Goal: Find specific page/section: Find specific page/section

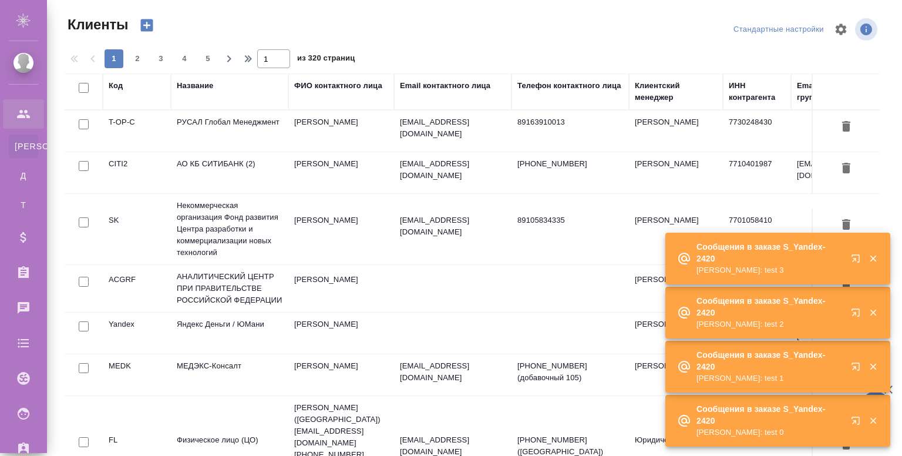
select select "RU"
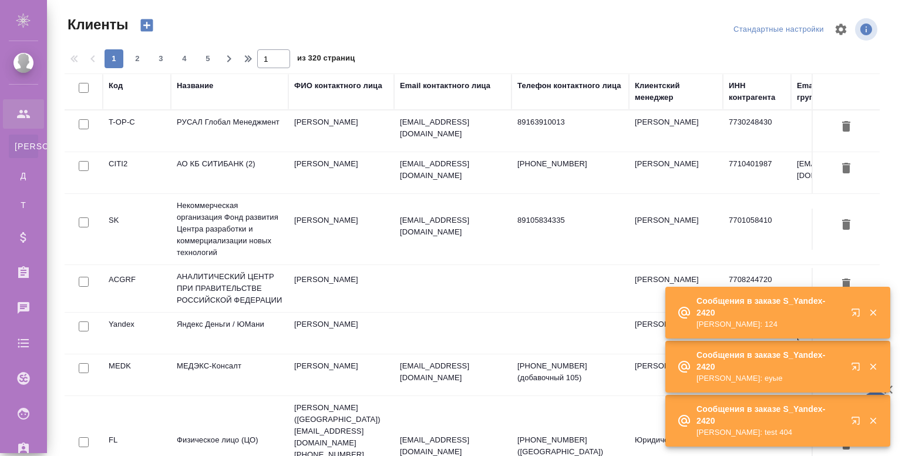
click at [190, 85] on div "Название" at bounding box center [195, 86] width 36 height 12
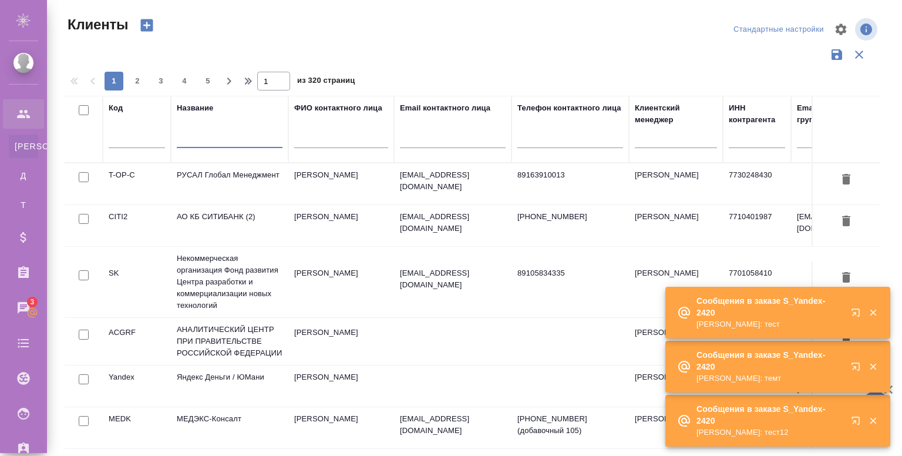
click at [197, 140] on input "text" at bounding box center [230, 140] width 106 height 15
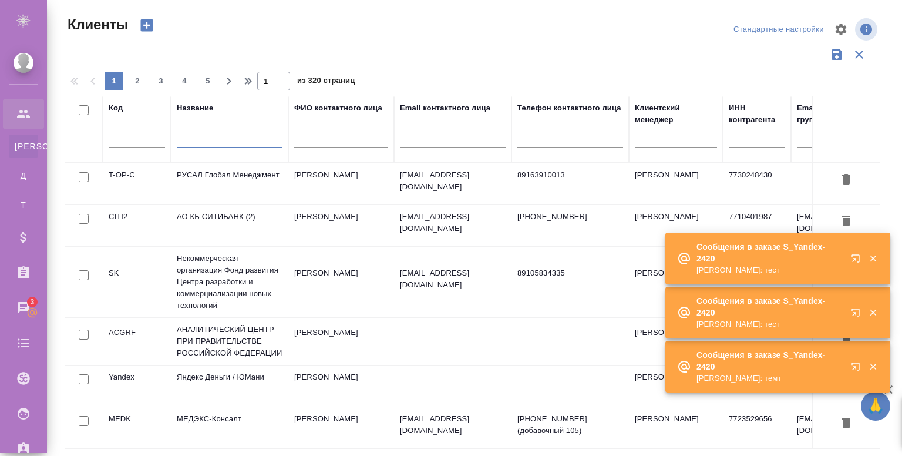
type input "R"
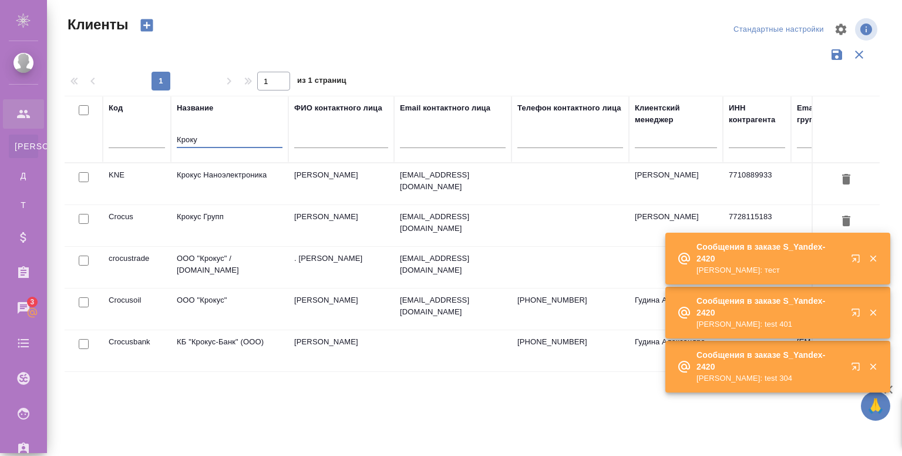
type input "Кроку"
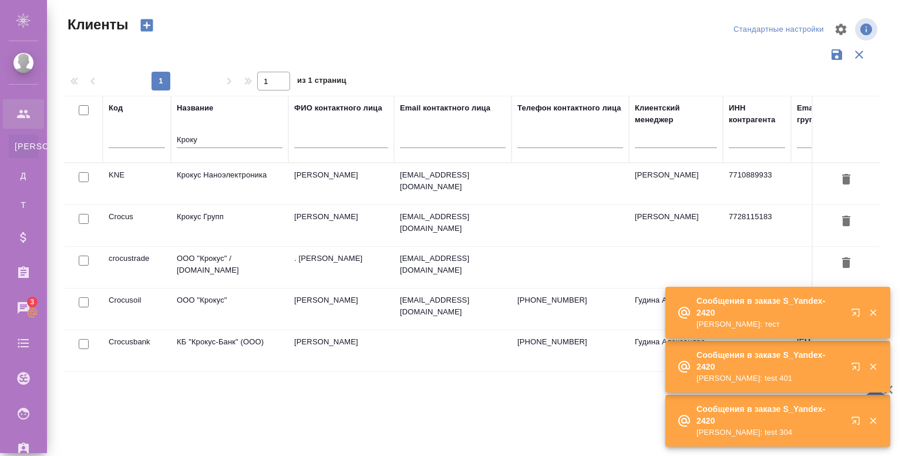
click at [217, 223] on td "Крокус Групп" at bounding box center [229, 225] width 117 height 41
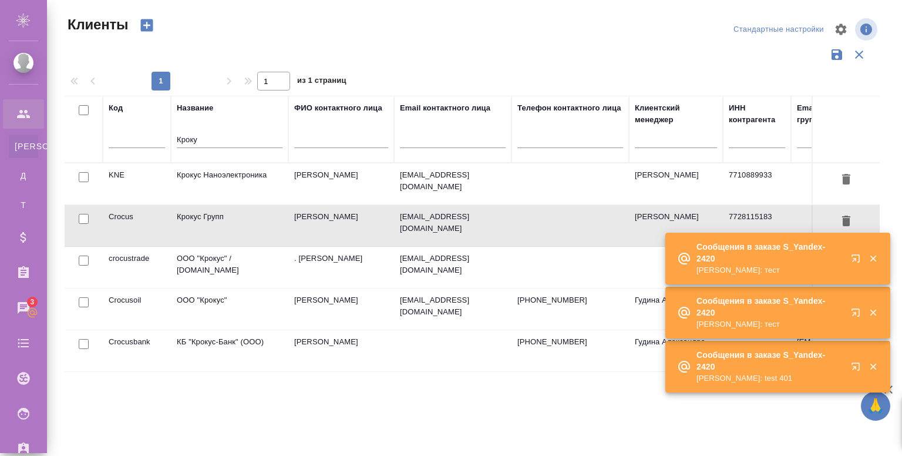
click at [217, 223] on td "Крокус Групп" at bounding box center [229, 225] width 117 height 41
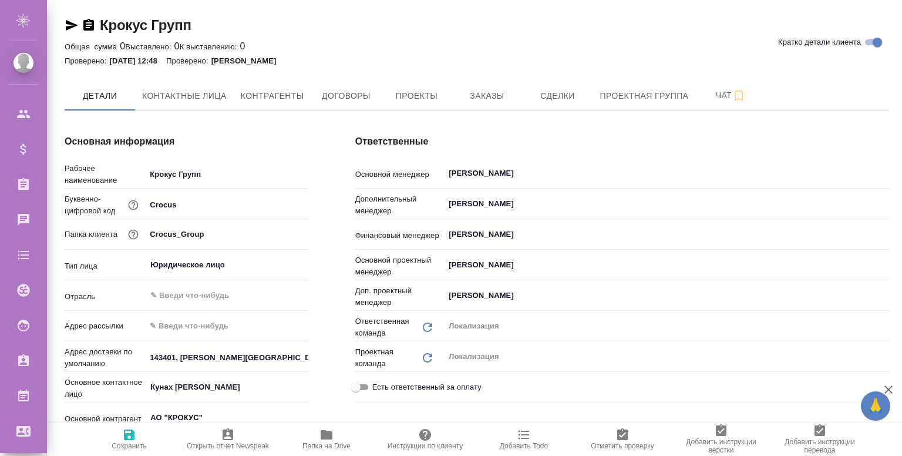
type textarea "x"
type input "XNgAx4N27kTGoqxNbhndi8sC7422bQxBNpfRzdJVLD"
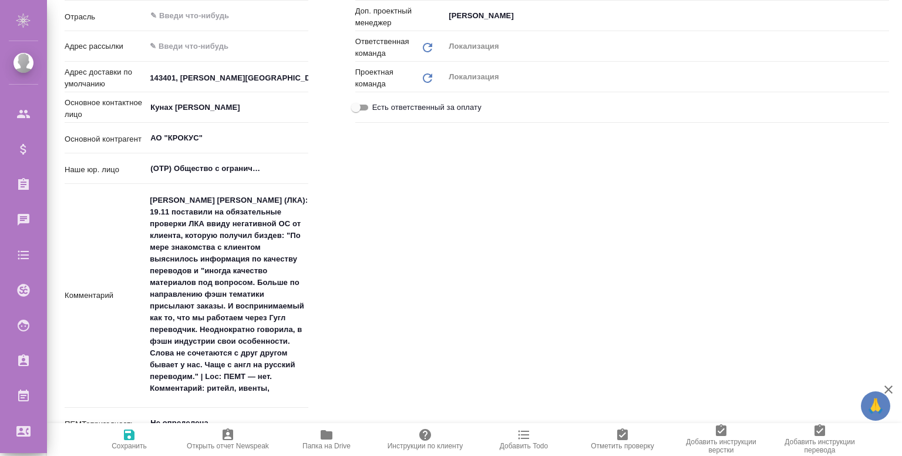
type textarea "x"
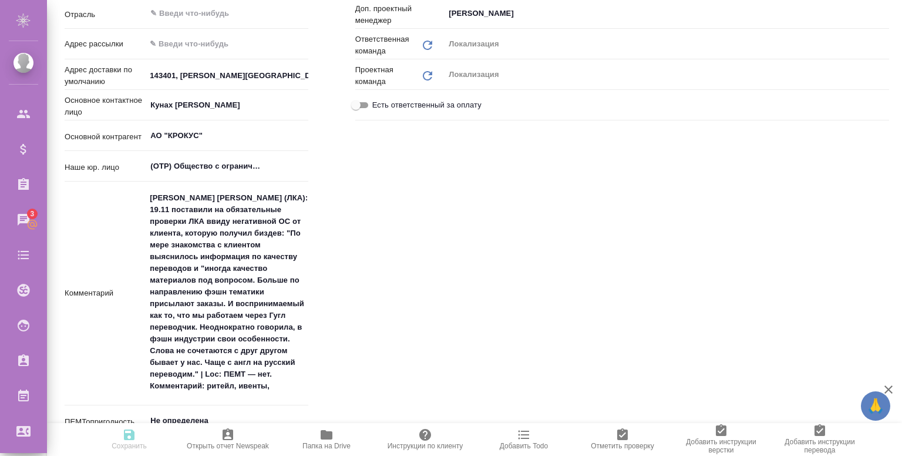
type textarea "x"
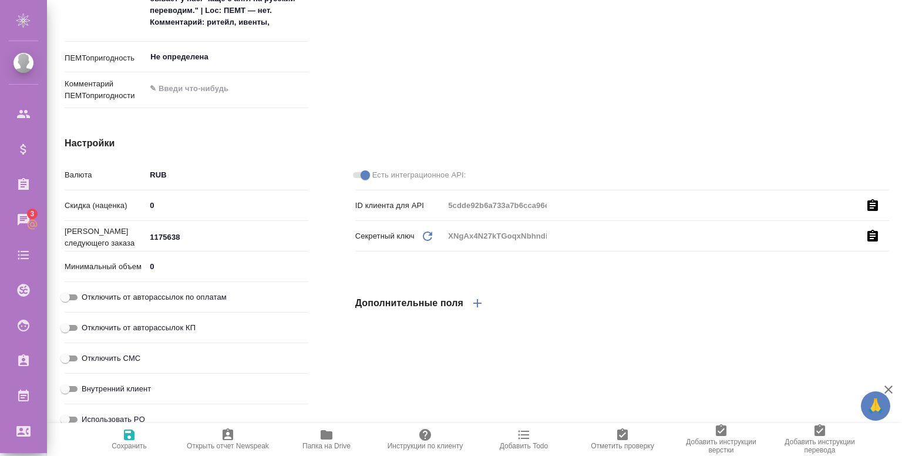
scroll to position [646, 0]
click at [368, 174] on span at bounding box center [360, 174] width 23 height 14
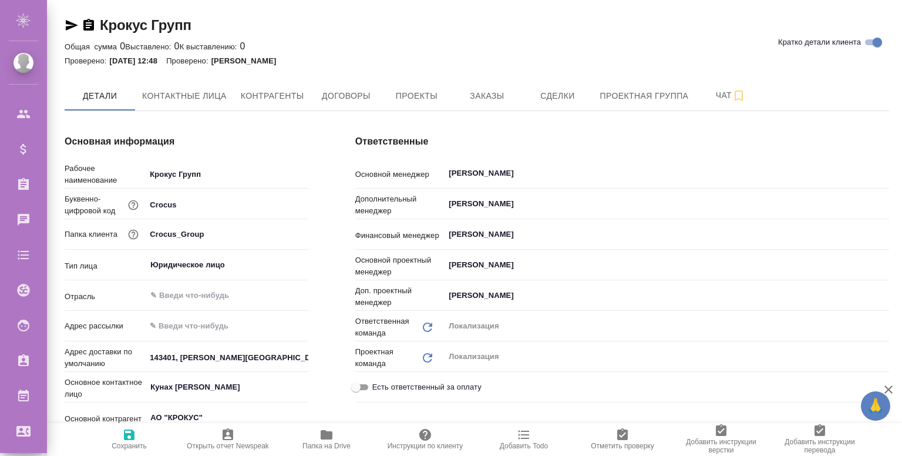
type textarea "x"
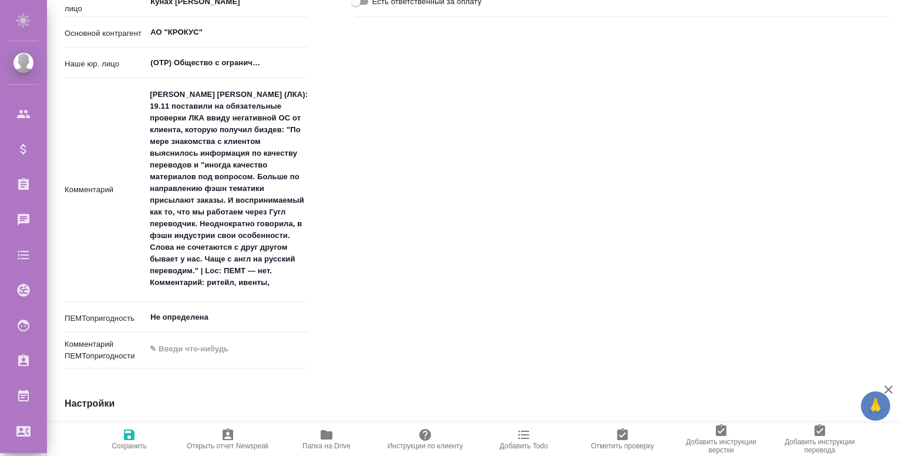
type textarea "x"
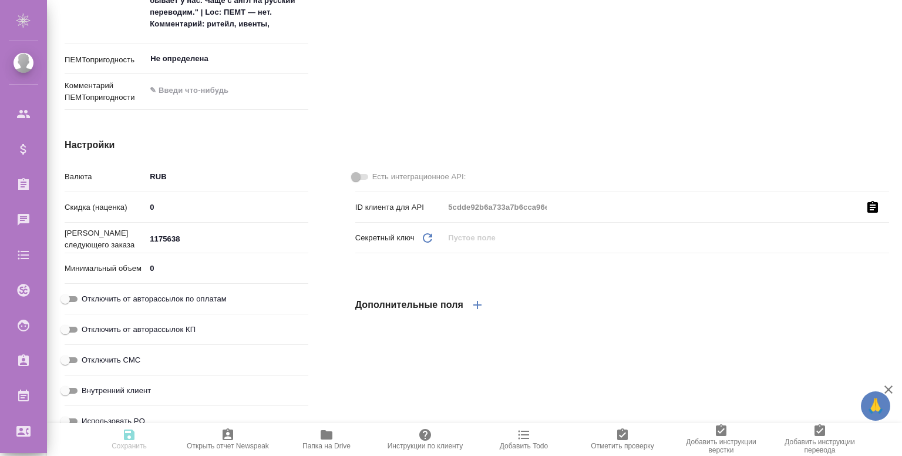
type textarea "x"
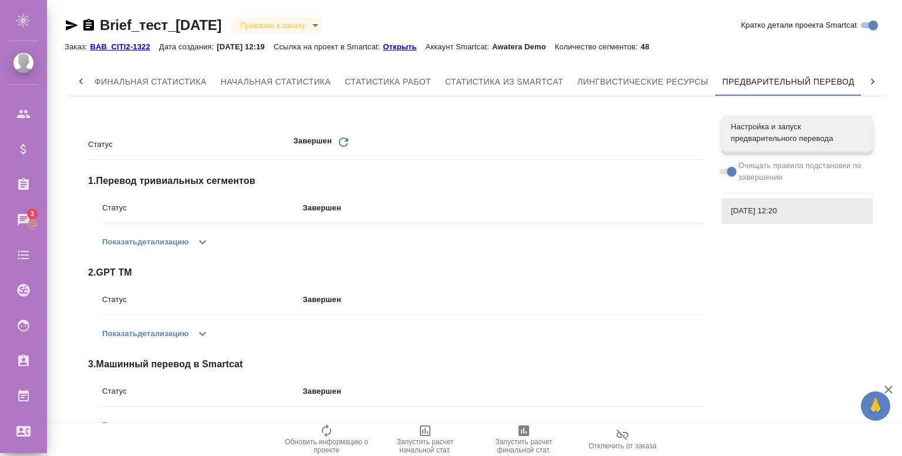
scroll to position [124, 0]
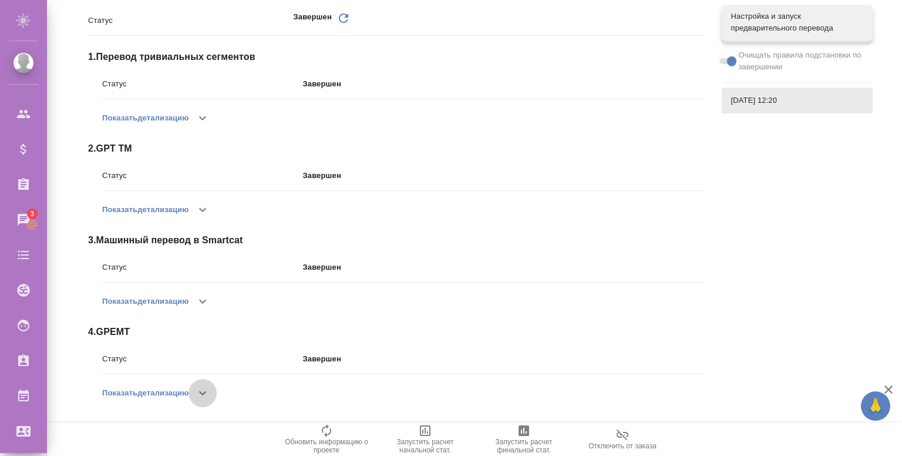
click at [210, 393] on icon "button" at bounding box center [203, 393] width 14 height 14
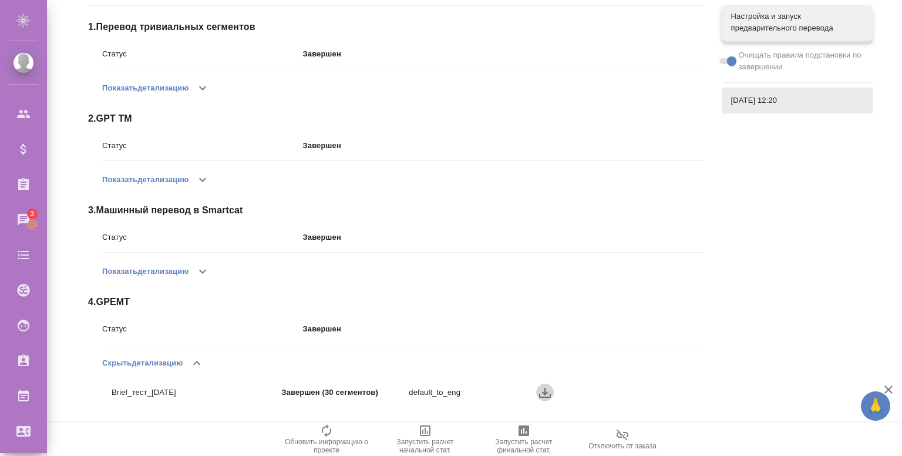
click at [547, 391] on icon "button" at bounding box center [545, 393] width 12 height 10
click at [700, 290] on div "Статус Завершен Обновить 1 . Перевод тривиальных сегментов Статус Завершен Пока…" at bounding box center [396, 194] width 616 height 446
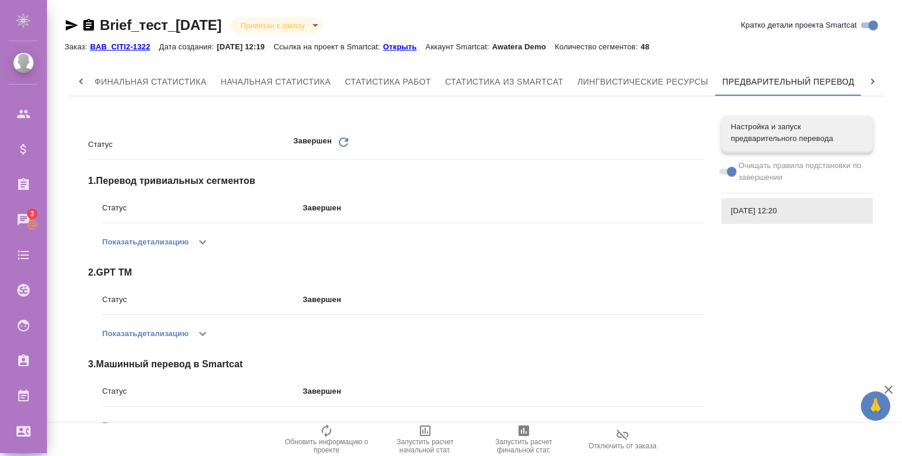
scroll to position [124, 0]
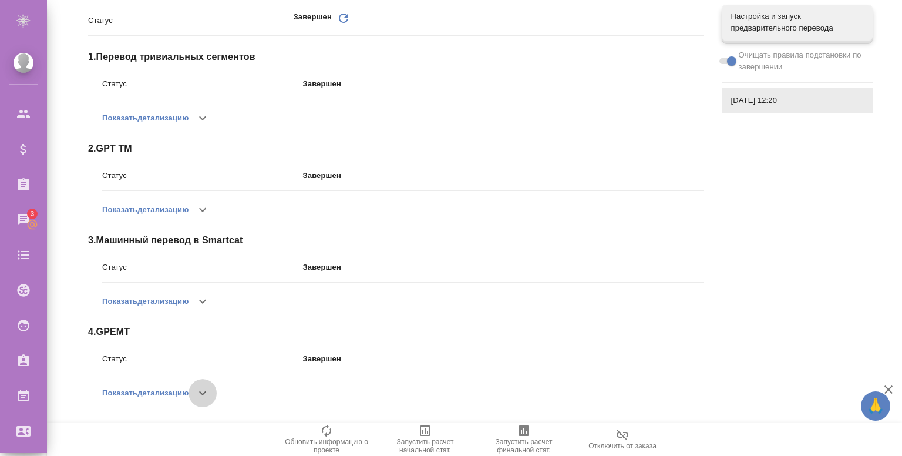
click at [202, 391] on icon "button" at bounding box center [203, 393] width 14 height 14
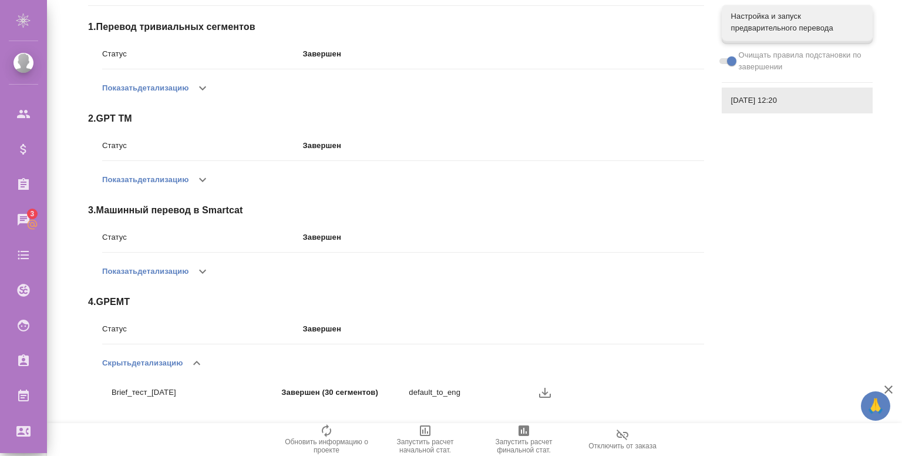
scroll to position [0, 0]
